Goal: Task Accomplishment & Management: Complete application form

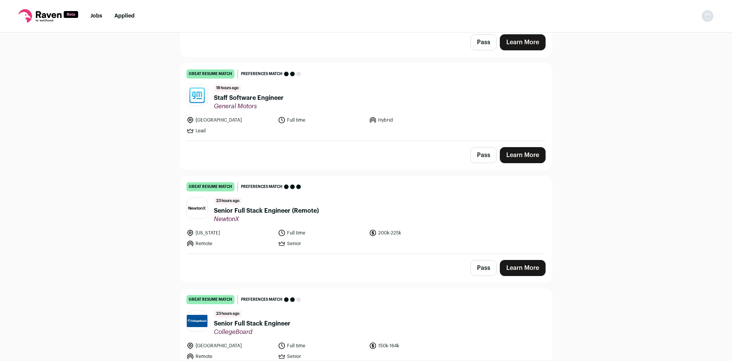
scroll to position [503, 0]
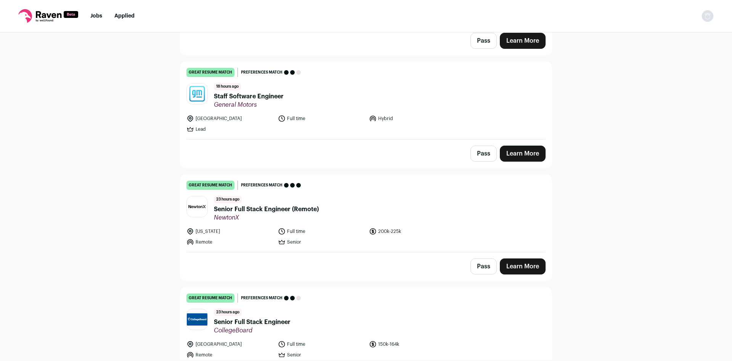
click at [316, 206] on span "Senior Full Stack Engineer (Remote)" at bounding box center [266, 209] width 105 height 9
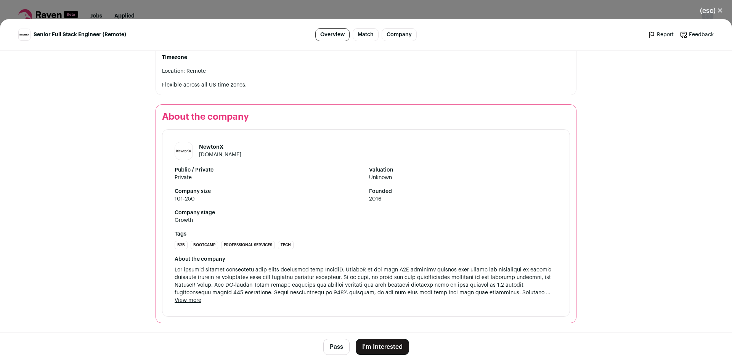
scroll to position [934, 0]
click at [391, 343] on button "I'm Interested" at bounding box center [382, 347] width 53 height 16
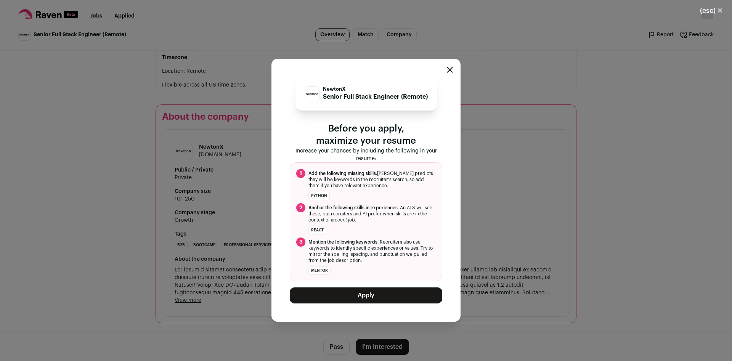
click at [363, 297] on button "Apply" at bounding box center [366, 295] width 153 height 16
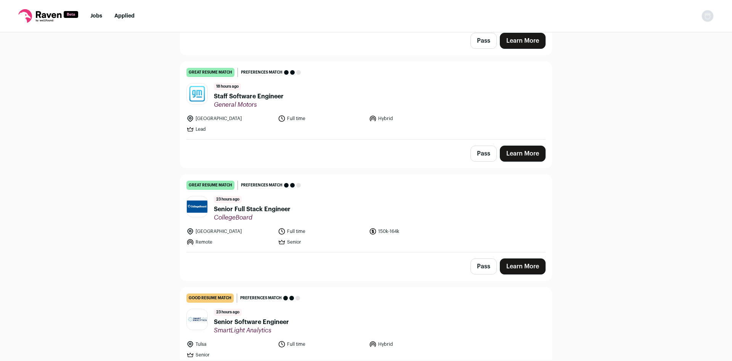
click at [288, 205] on span "Senior Full Stack Engineer" at bounding box center [252, 209] width 77 height 9
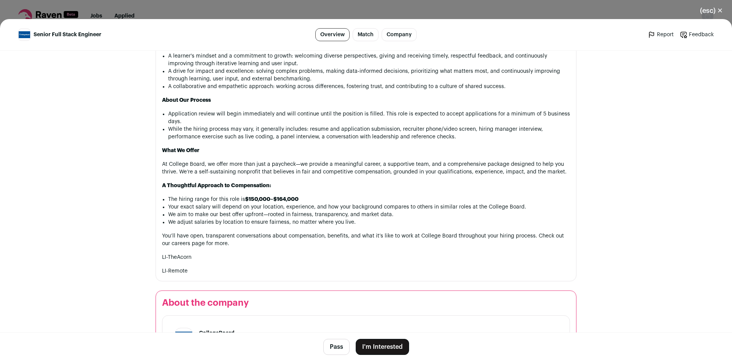
scroll to position [798, 0]
click at [707, 10] on button "(esc) ✕" at bounding box center [711, 10] width 41 height 17
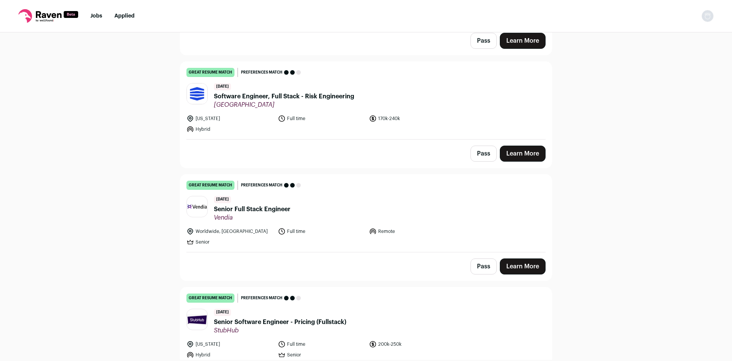
scroll to position [956, 0]
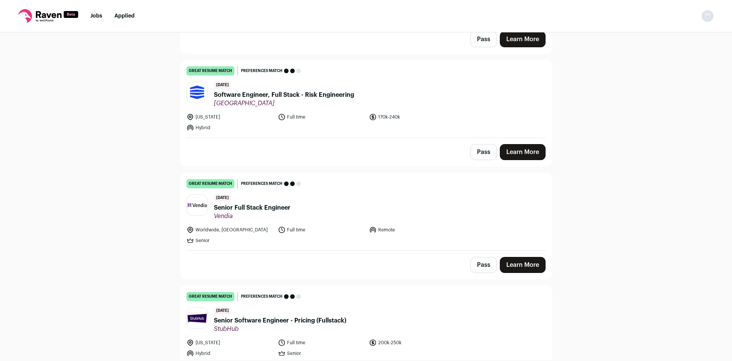
click at [287, 203] on span "Senior Full Stack Engineer" at bounding box center [252, 207] width 77 height 9
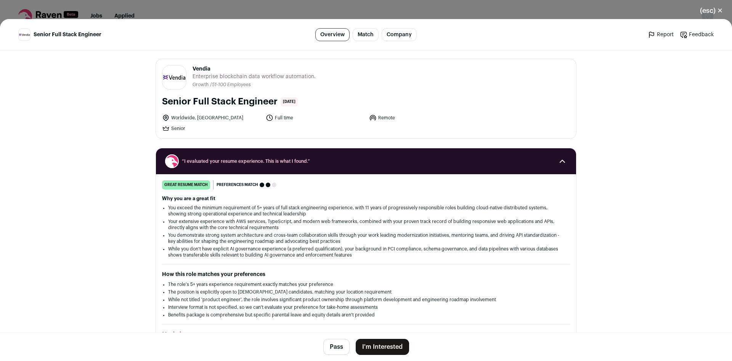
scroll to position [0, 0]
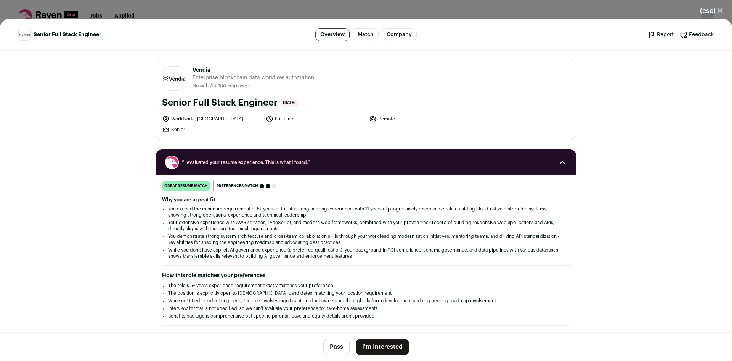
drag, startPoint x: 211, startPoint y: 79, endPoint x: 326, endPoint y: 80, distance: 114.8
click at [325, 80] on header "Vendia [DOMAIN_NAME] Public / Private Private Valuation Unknown Company size 51…" at bounding box center [366, 78] width 408 height 24
click at [326, 80] on header "Vendia [DOMAIN_NAME] Public / Private Private Valuation Unknown Company size 51…" at bounding box center [366, 78] width 408 height 24
drag, startPoint x: 303, startPoint y: 79, endPoint x: 223, endPoint y: 80, distance: 79.3
click at [222, 80] on span "Enterprise blockchain data workflow automation." at bounding box center [254, 78] width 123 height 8
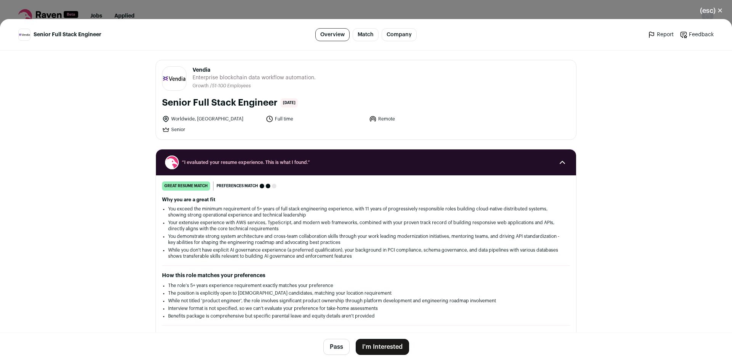
click at [296, 84] on ul "Growth / 51-100 Employees" at bounding box center [254, 86] width 123 height 6
click at [330, 347] on button "Pass" at bounding box center [336, 347] width 26 height 16
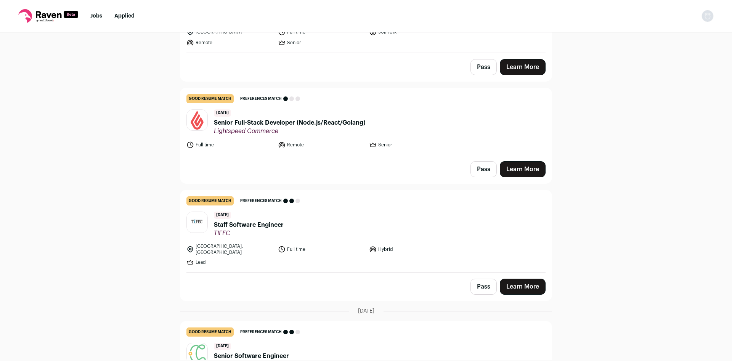
scroll to position [1610, 0]
